Goal: Task Accomplishment & Management: Use online tool/utility

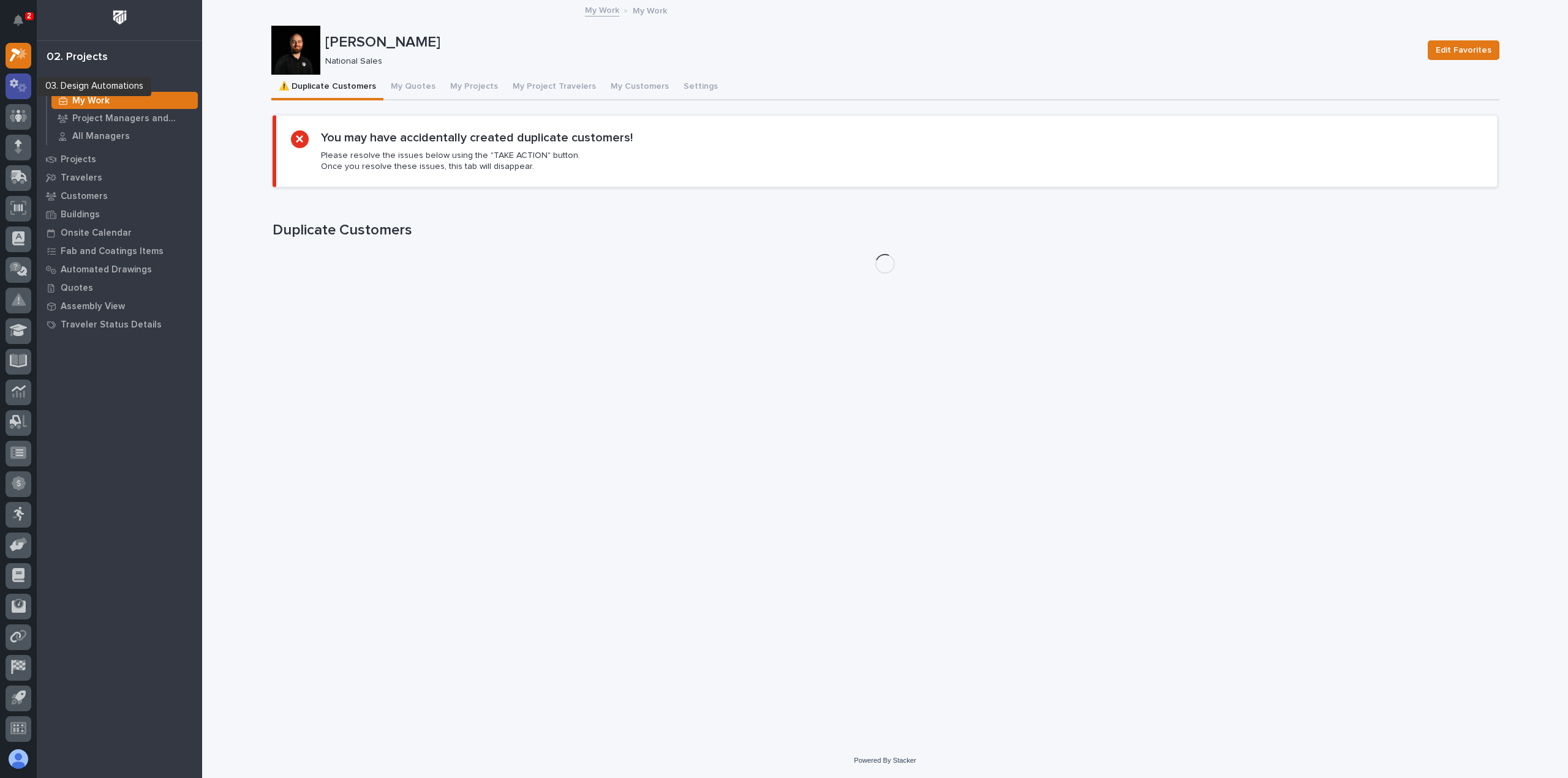
click at [29, 85] on div at bounding box center [18, 86] width 26 height 26
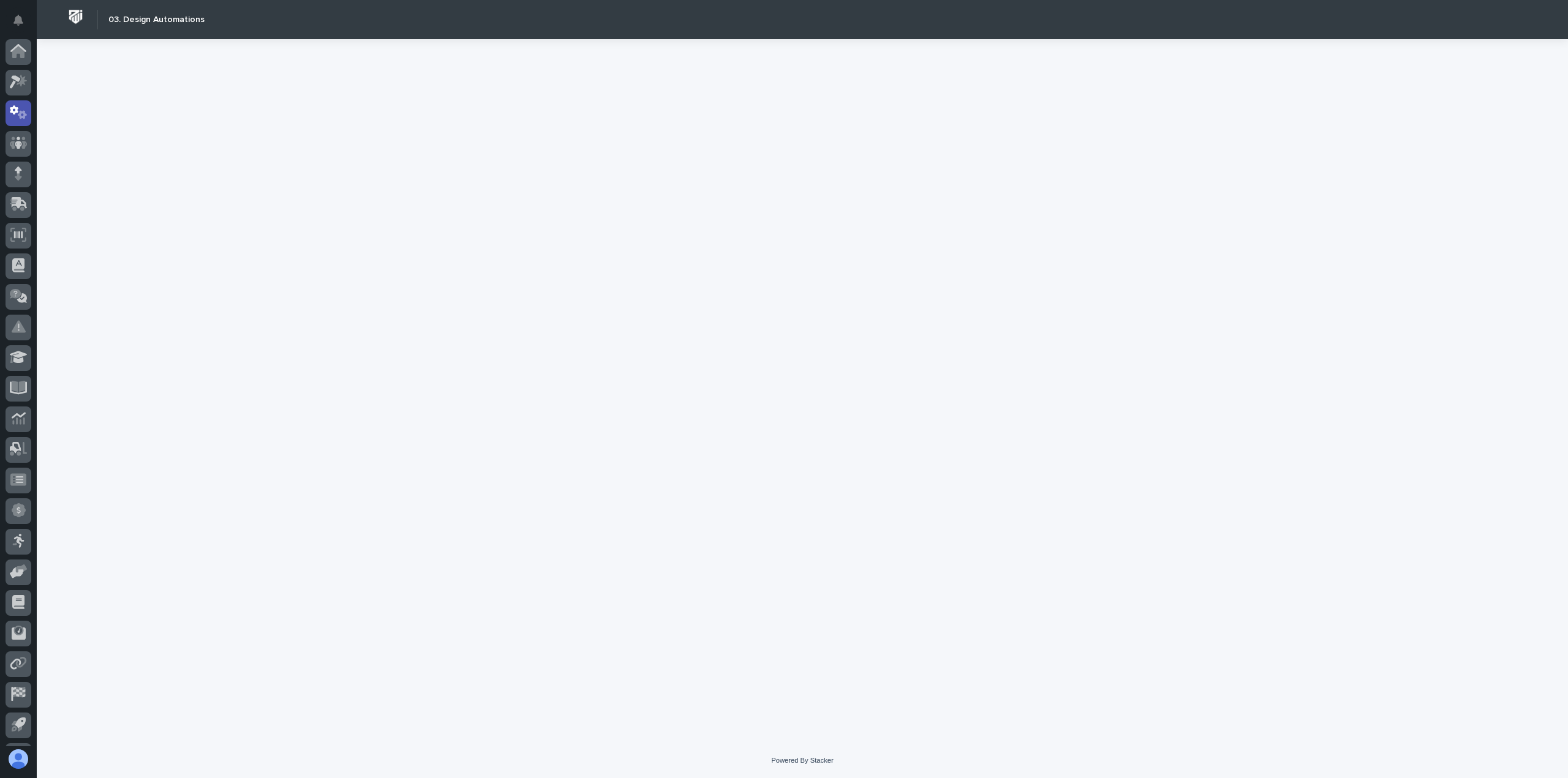
scroll to position [27, 0]
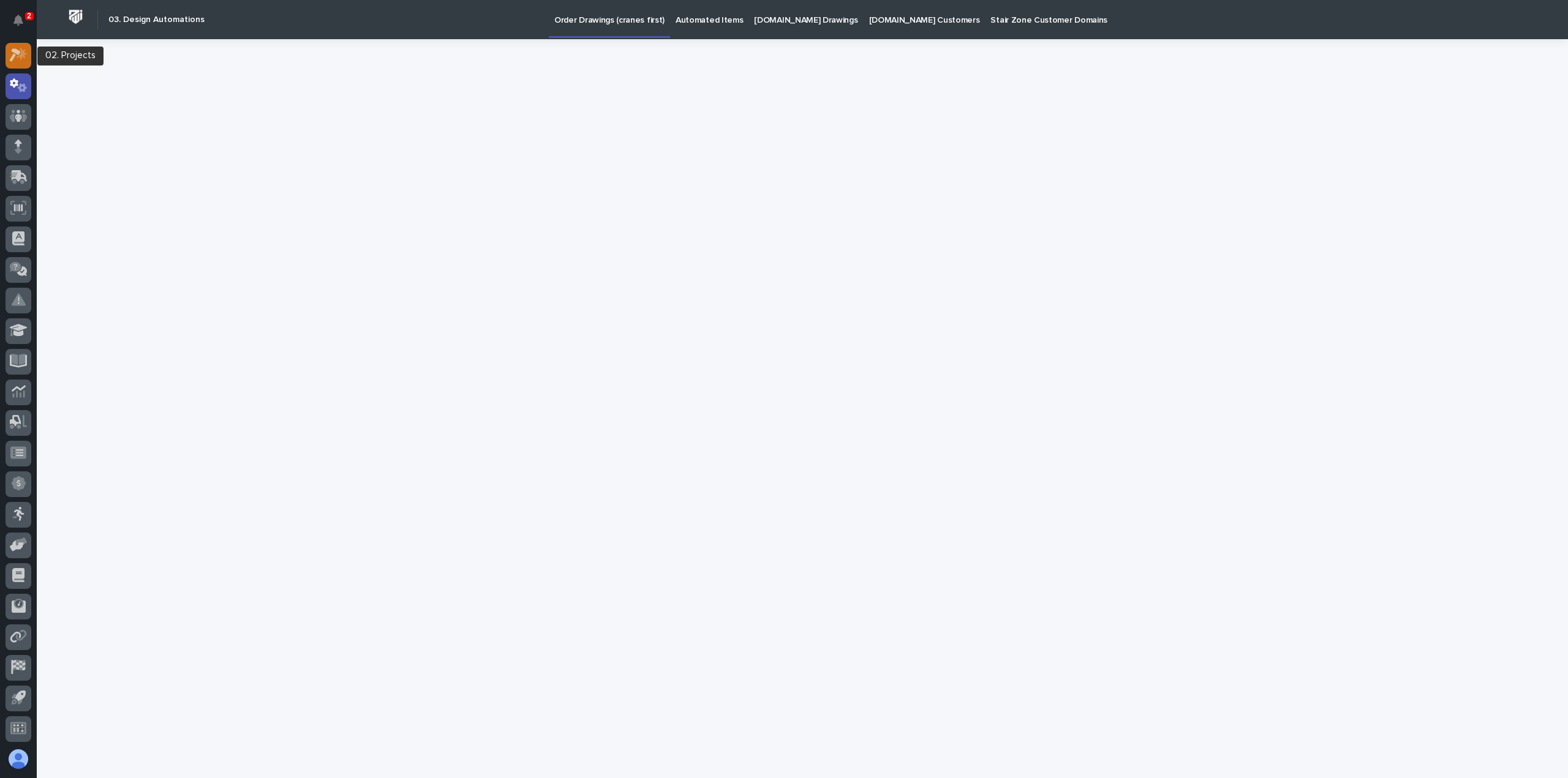
click at [17, 63] on div at bounding box center [18, 56] width 26 height 26
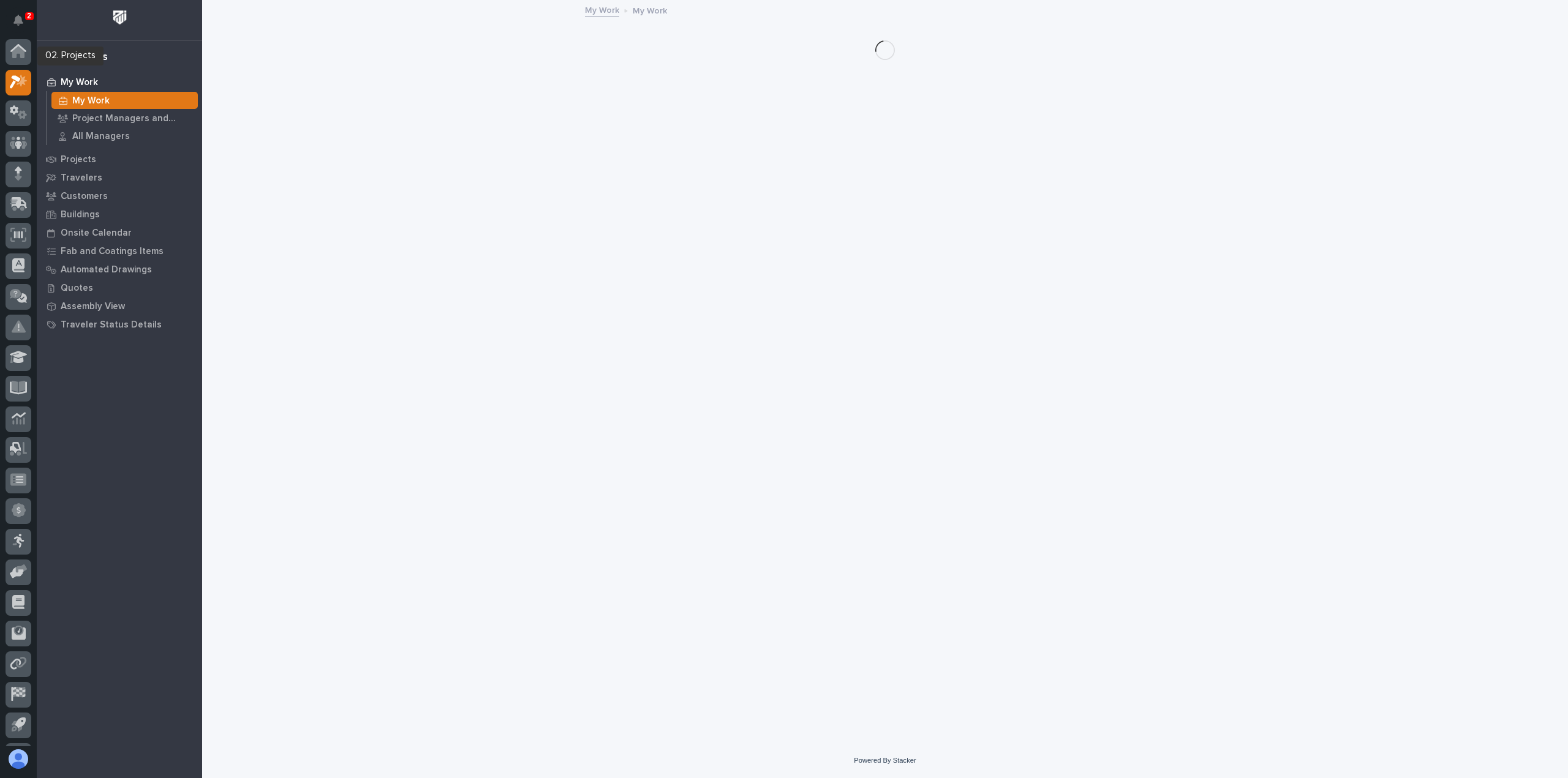
scroll to position [27, 0]
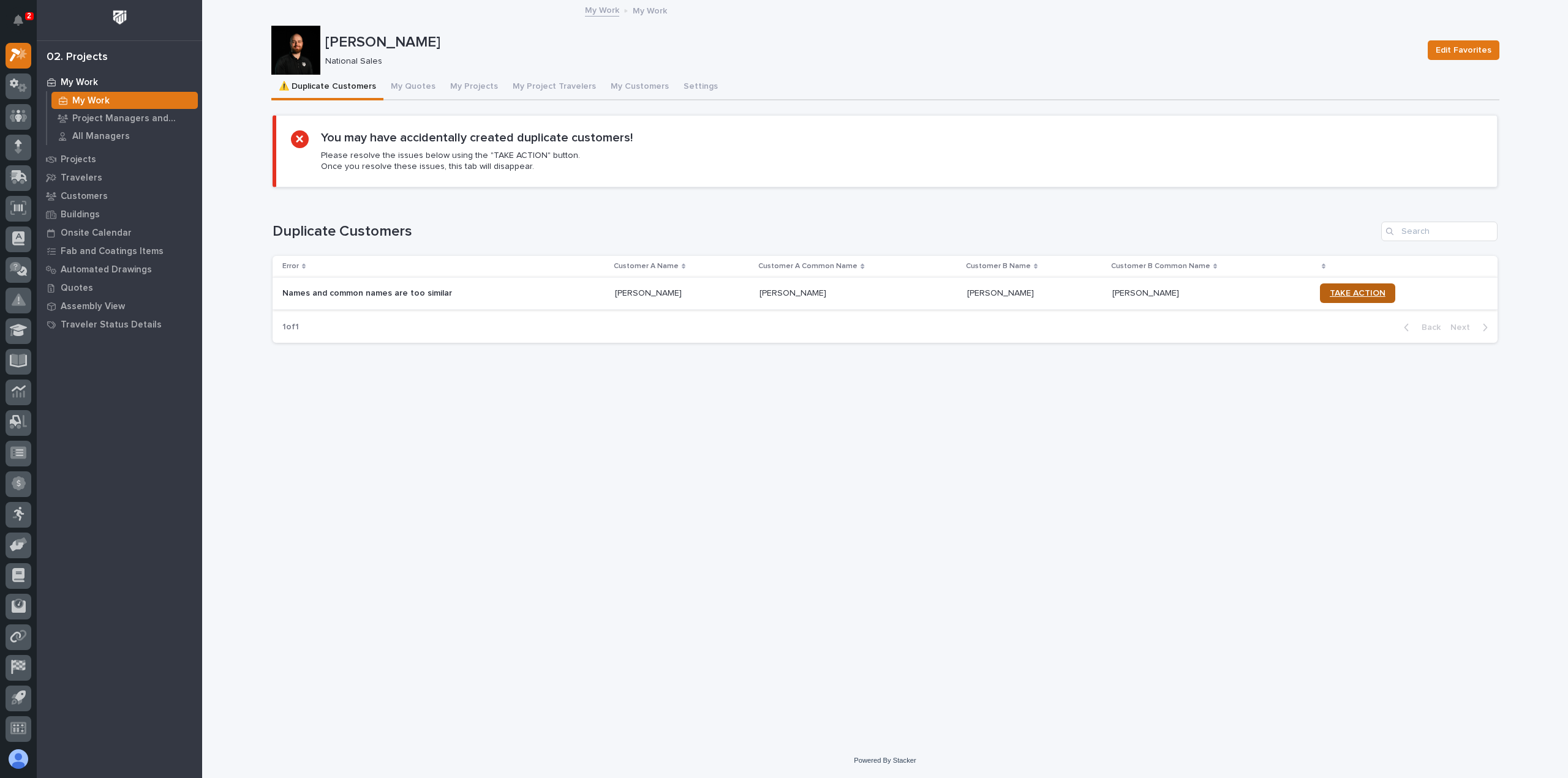
click at [1360, 289] on span "TAKE ACTION" at bounding box center [1358, 293] width 56 height 9
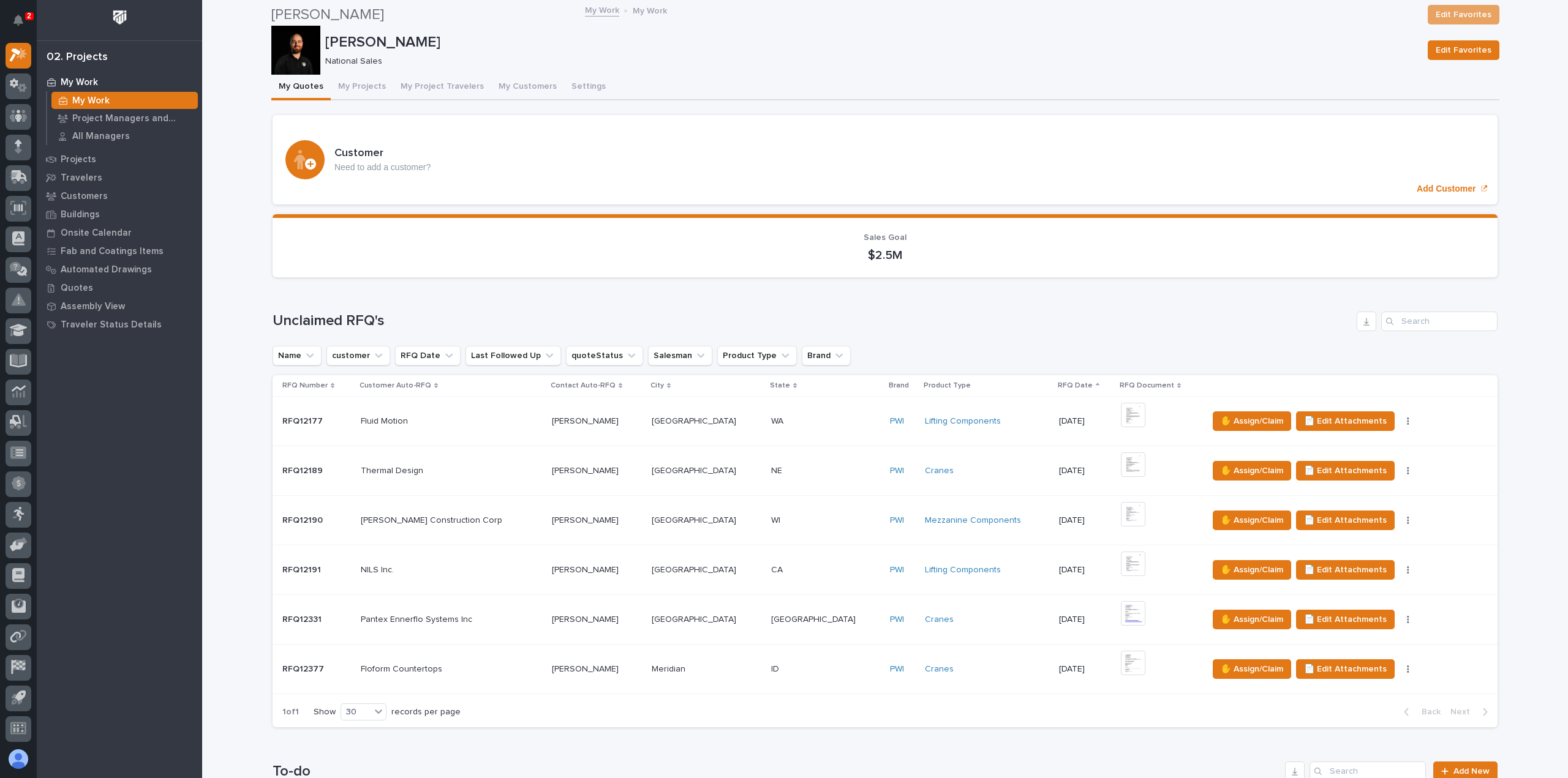
scroll to position [123, 0]
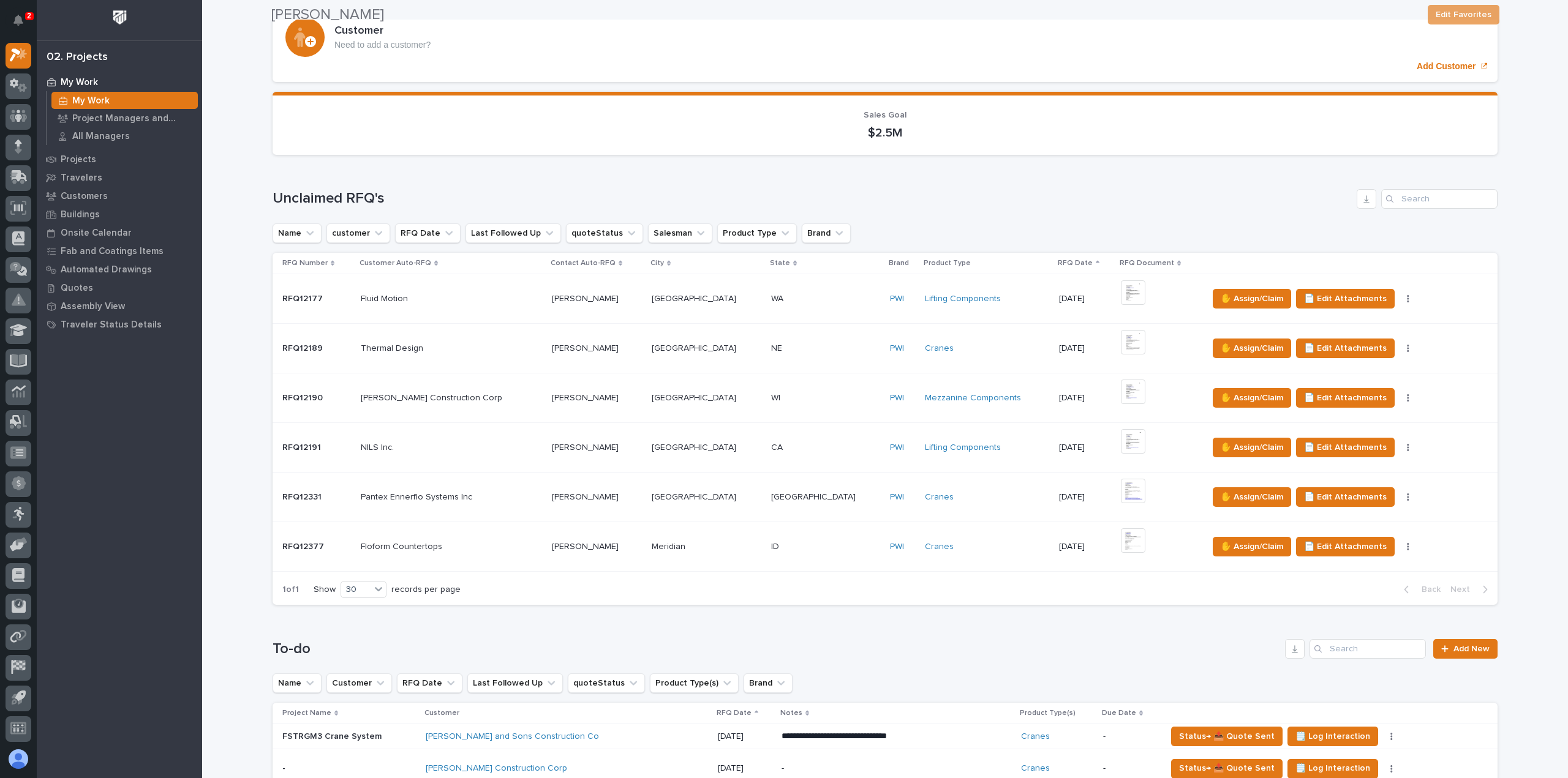
click at [630, 544] on p at bounding box center [596, 547] width 90 height 10
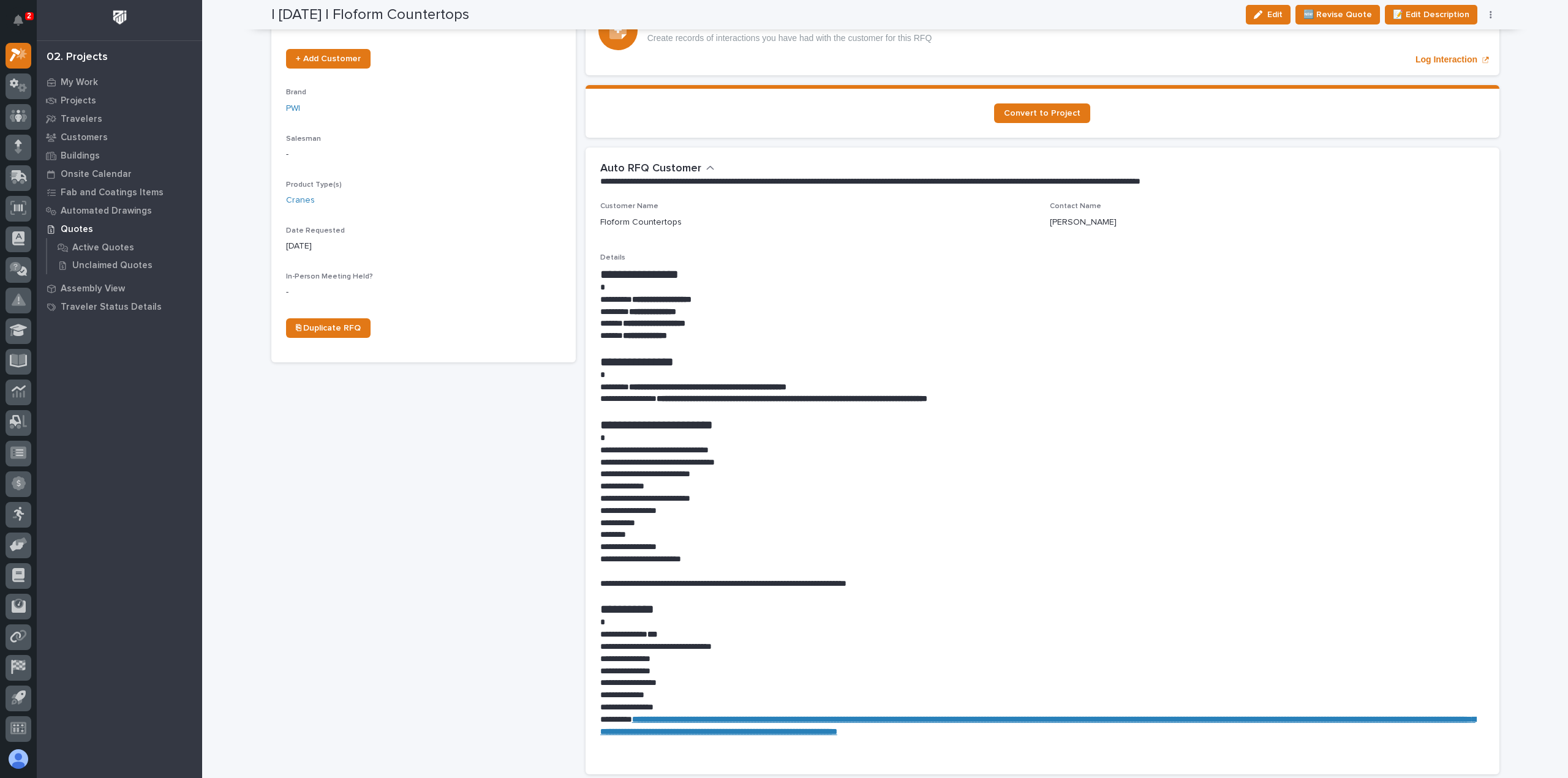
scroll to position [306, 0]
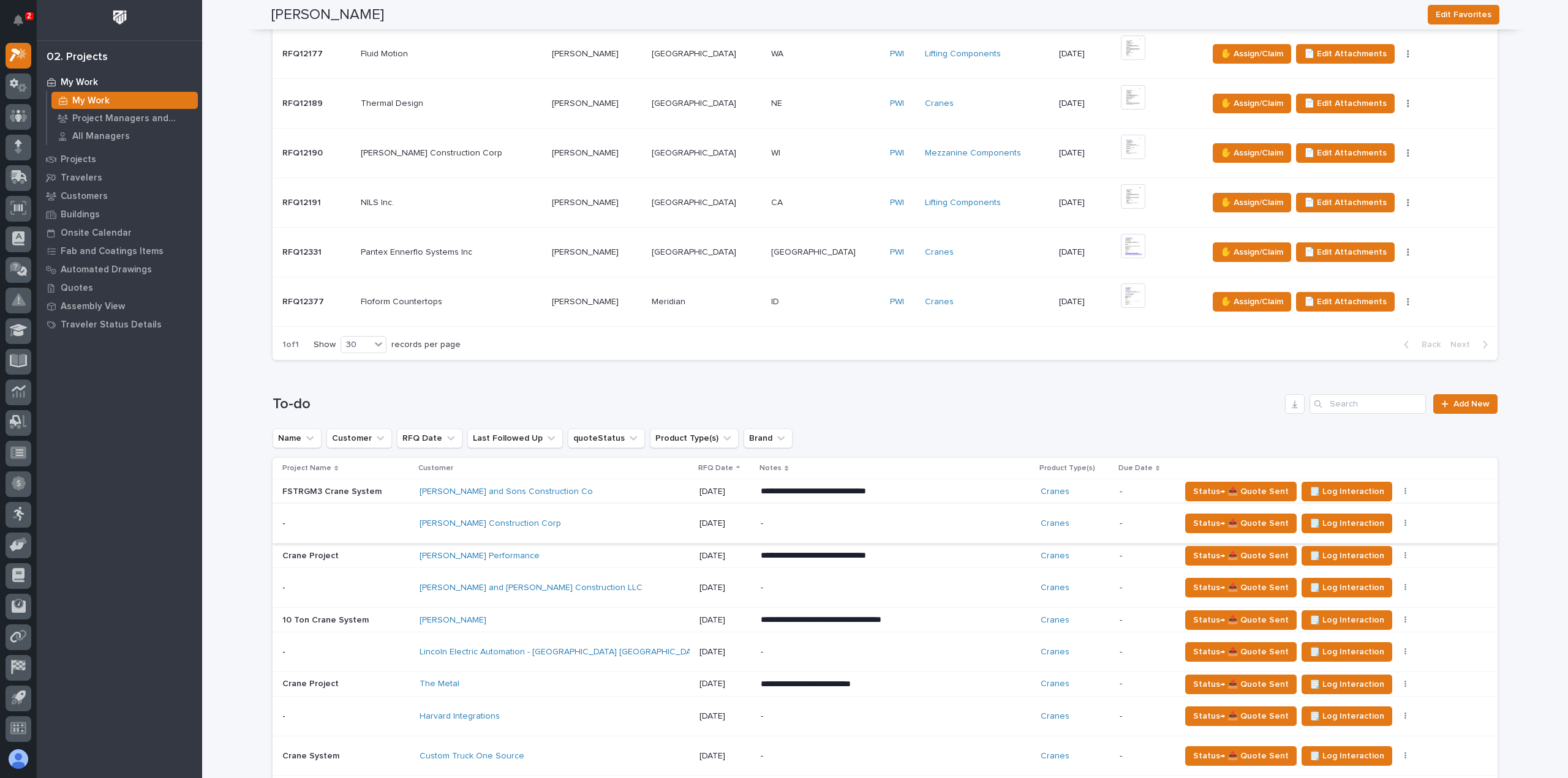
scroll to position [551, 0]
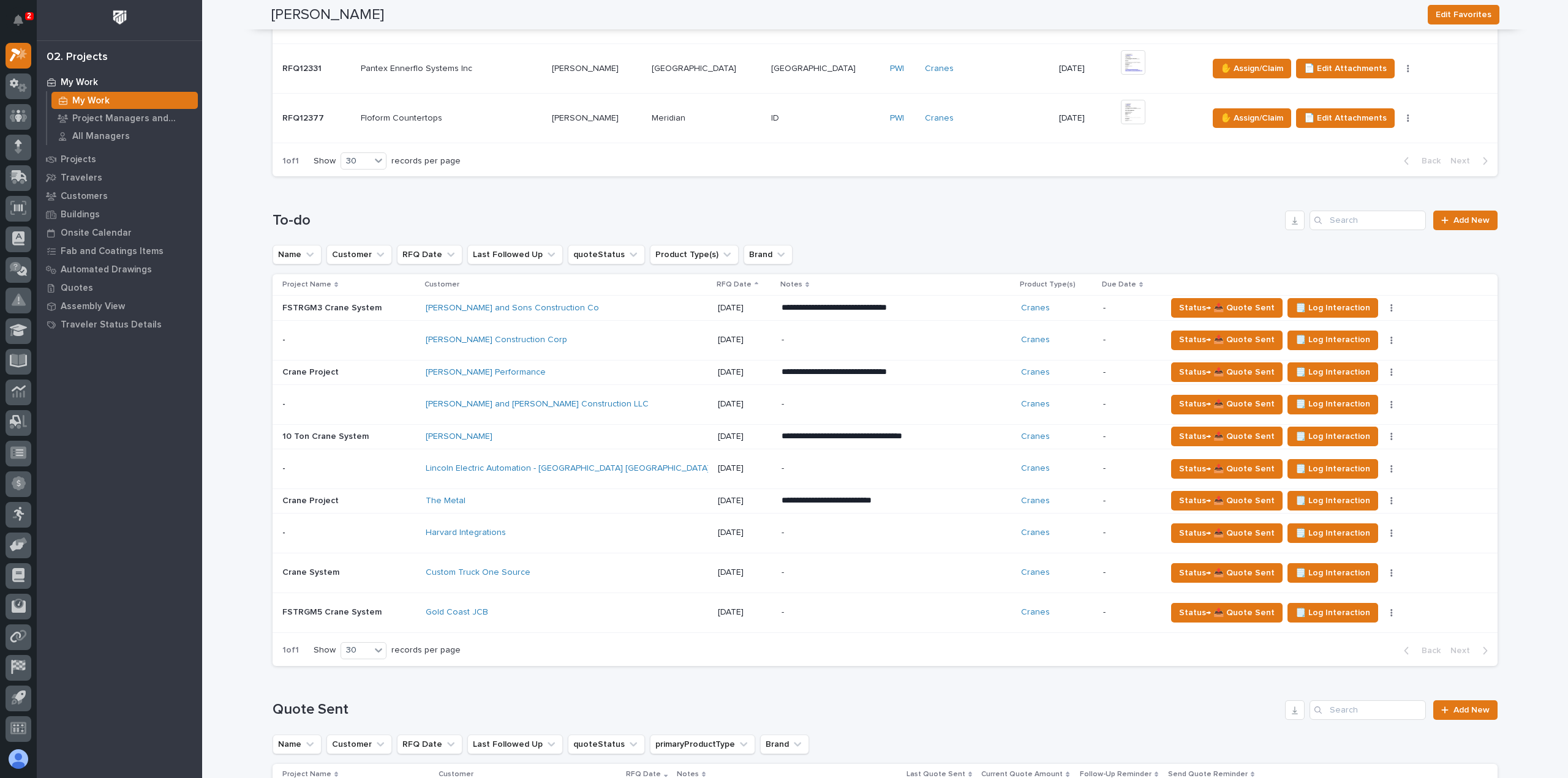
click at [902, 502] on p "**********" at bounding box center [889, 501] width 214 height 12
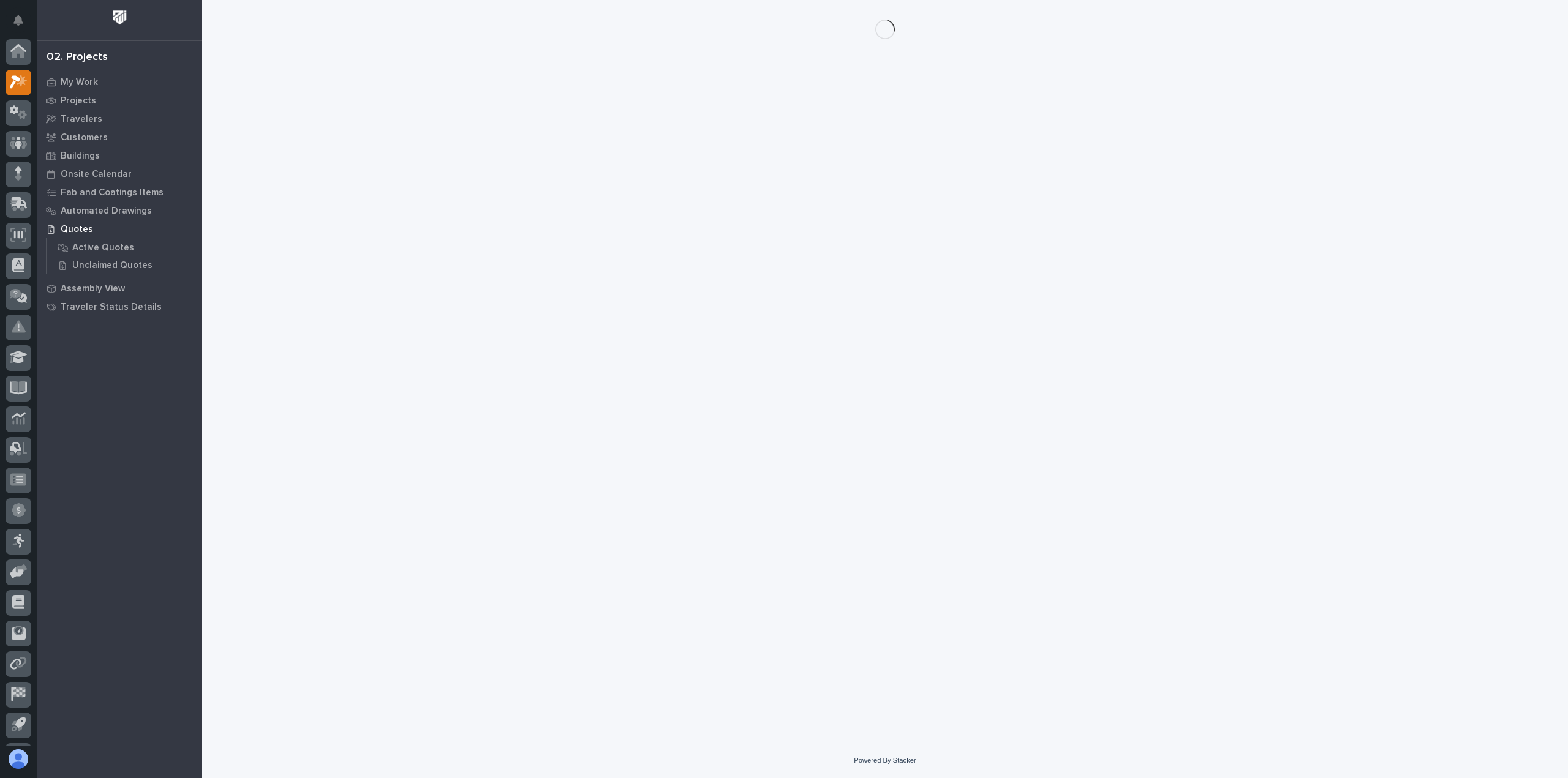
scroll to position [27, 0]
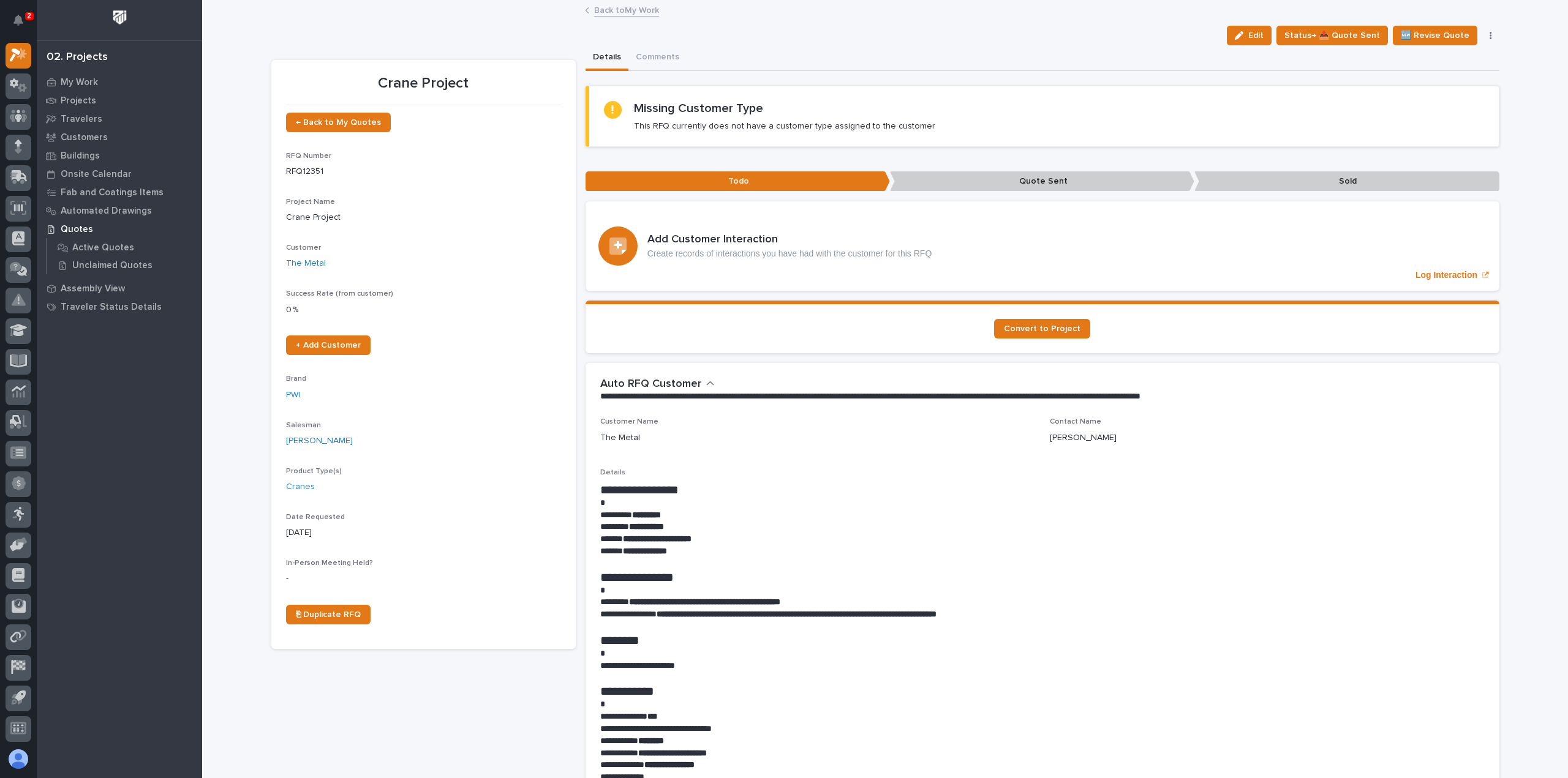
click at [623, 10] on link "Back to My Work" at bounding box center [627, 10] width 65 height 14
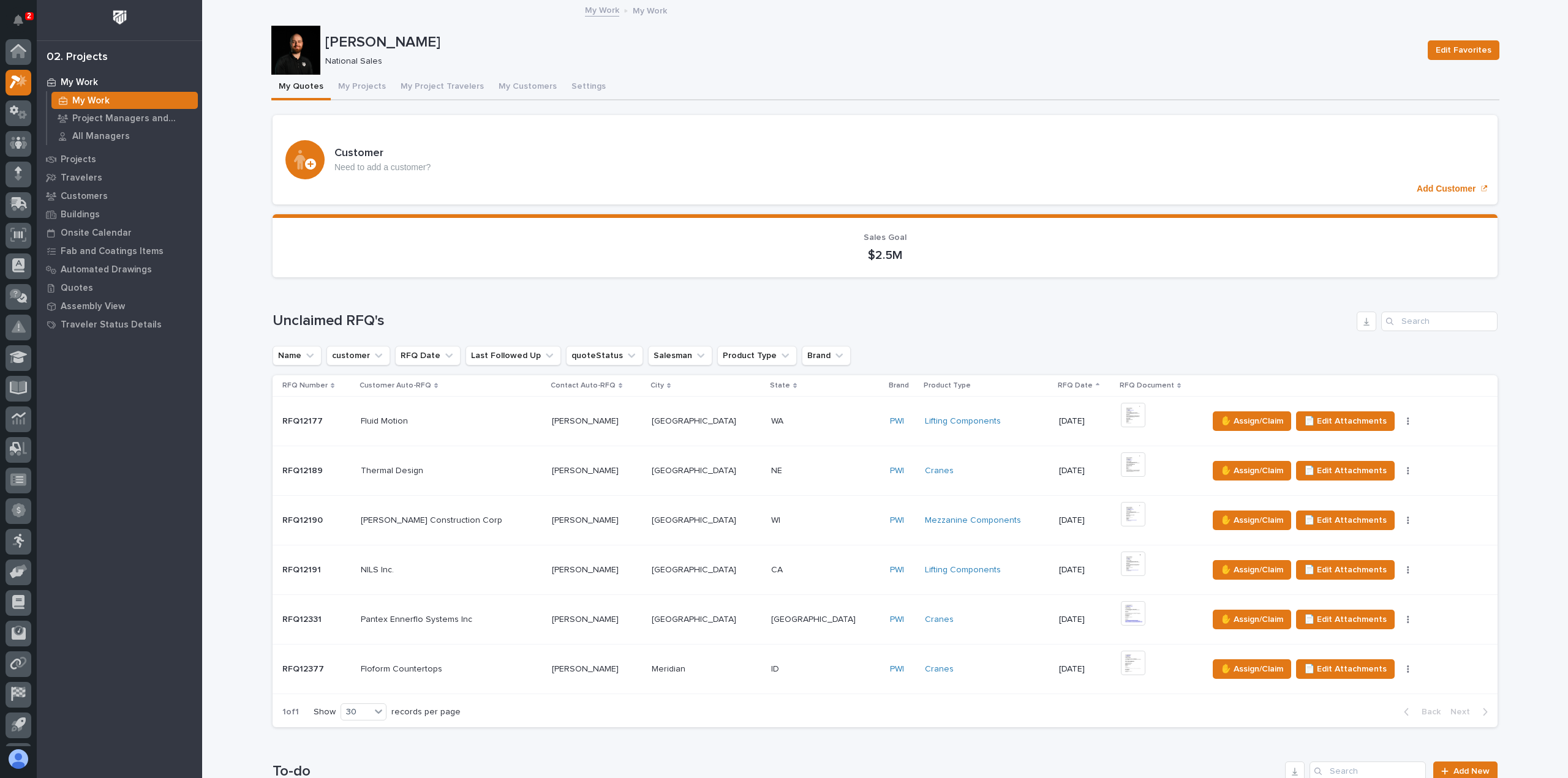
scroll to position [27, 0]
click at [28, 86] on div at bounding box center [18, 86] width 26 height 26
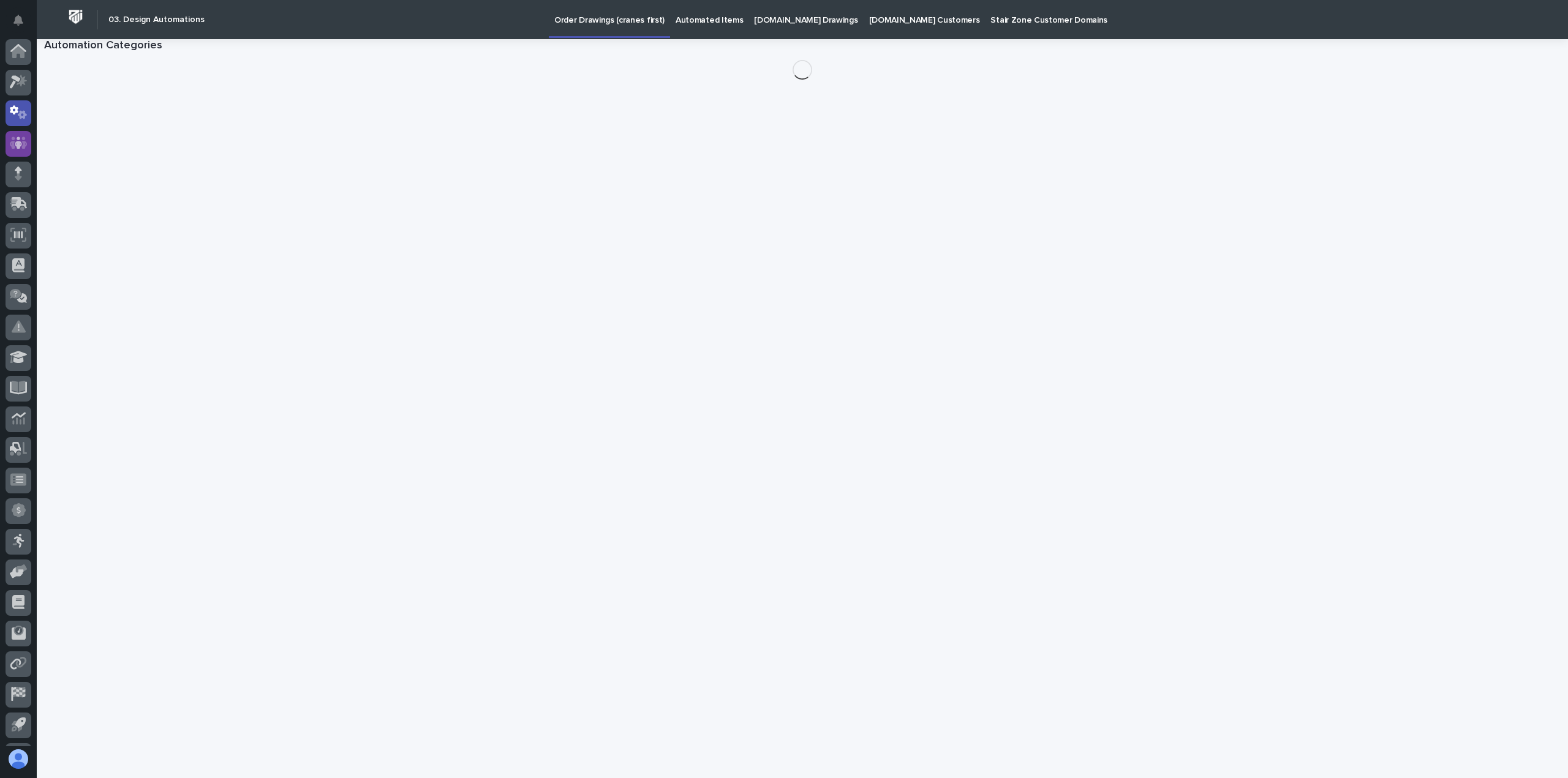
scroll to position [27, 0]
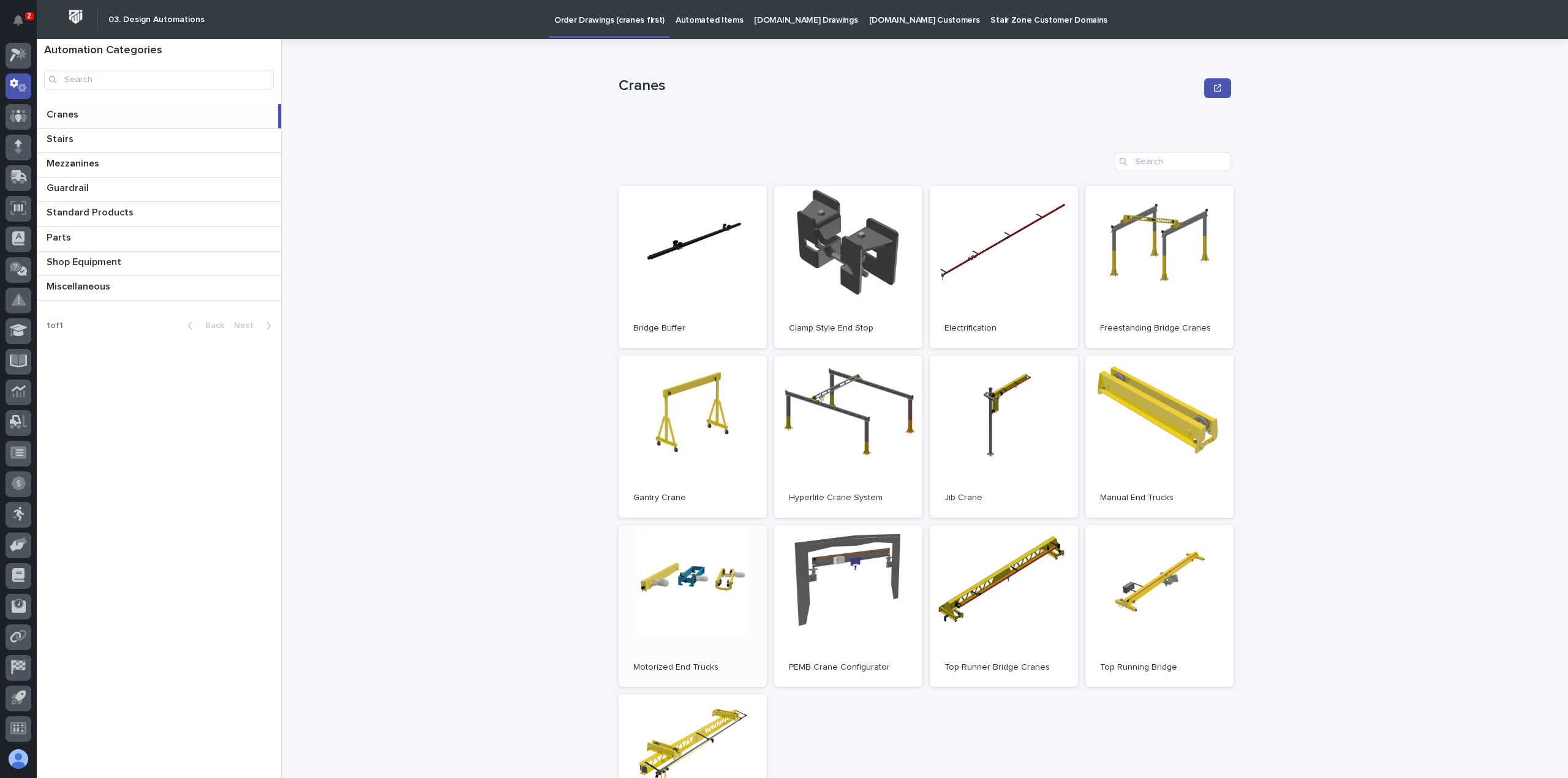
click at [701, 592] on link "Open" at bounding box center [693, 607] width 148 height 162
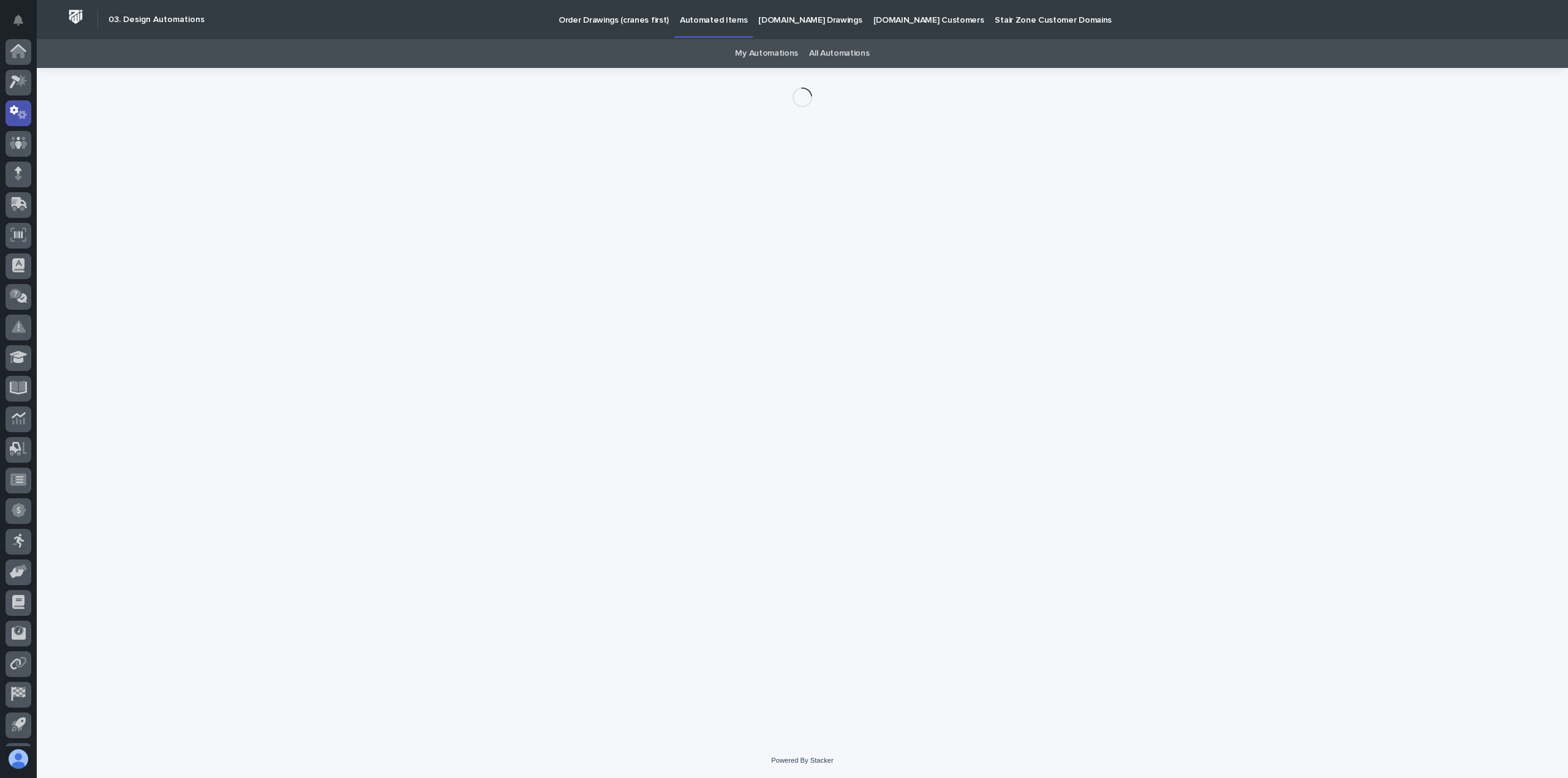
scroll to position [27, 0]
